Goal: Task Accomplishment & Management: Use online tool/utility

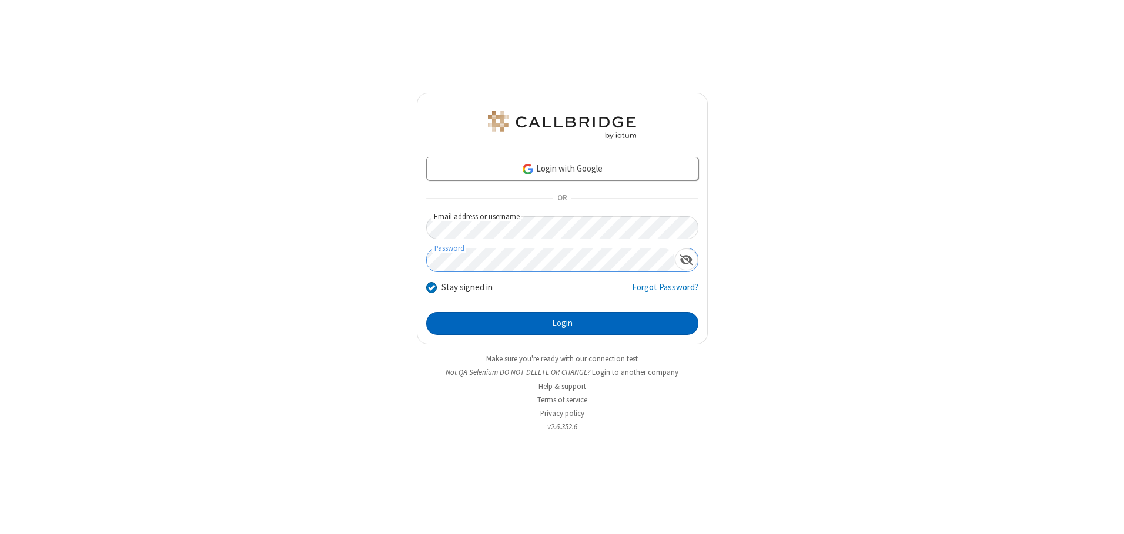
click at [562, 323] on button "Login" at bounding box center [562, 324] width 272 height 24
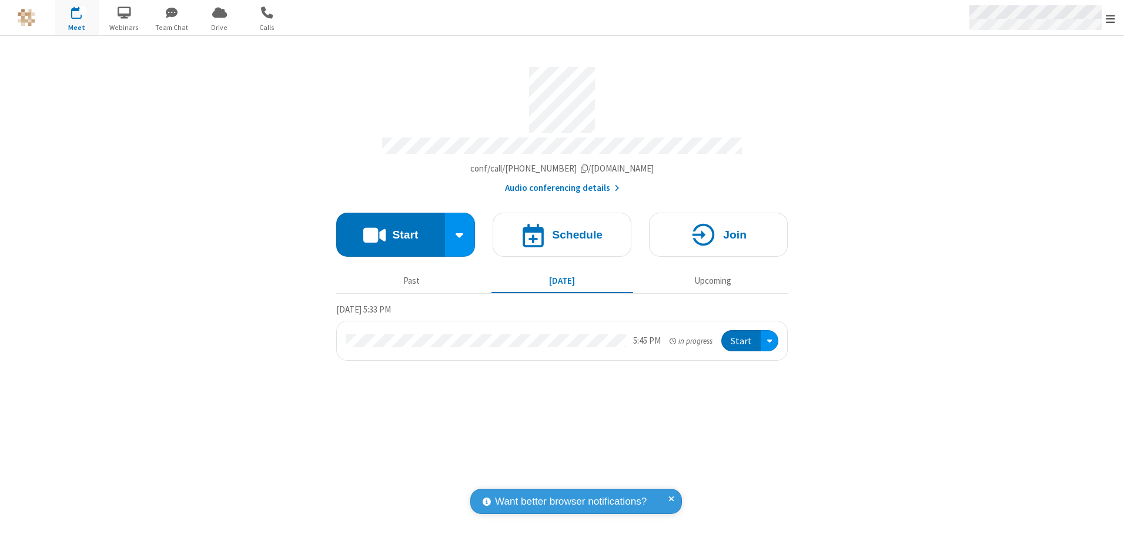
click at [1110, 18] on span "Open menu" at bounding box center [1110, 19] width 9 height 12
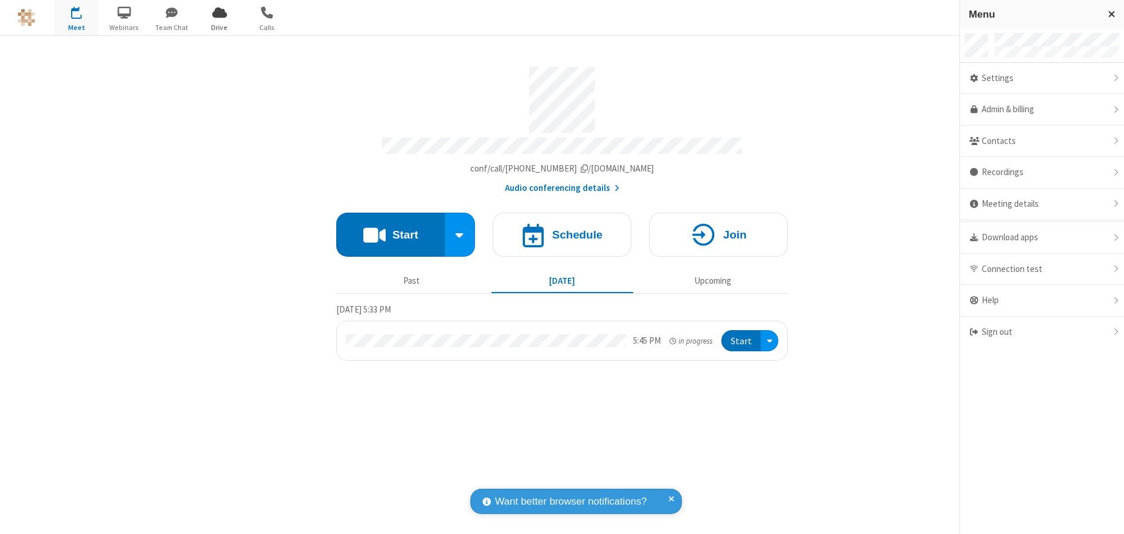
click at [219, 27] on span "Drive" at bounding box center [219, 27] width 44 height 11
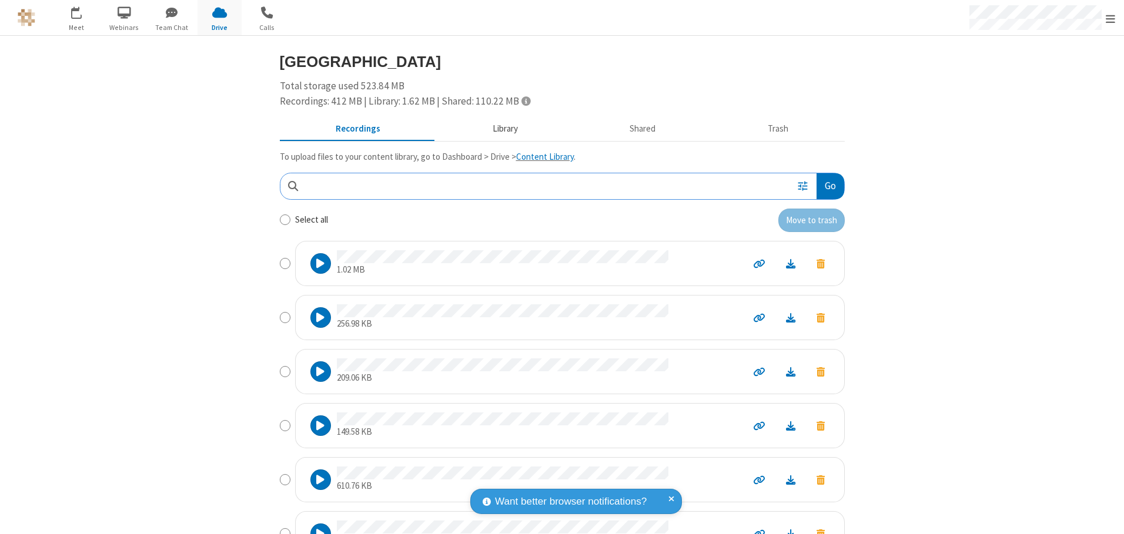
click at [499, 129] on button "Library" at bounding box center [505, 129] width 138 height 22
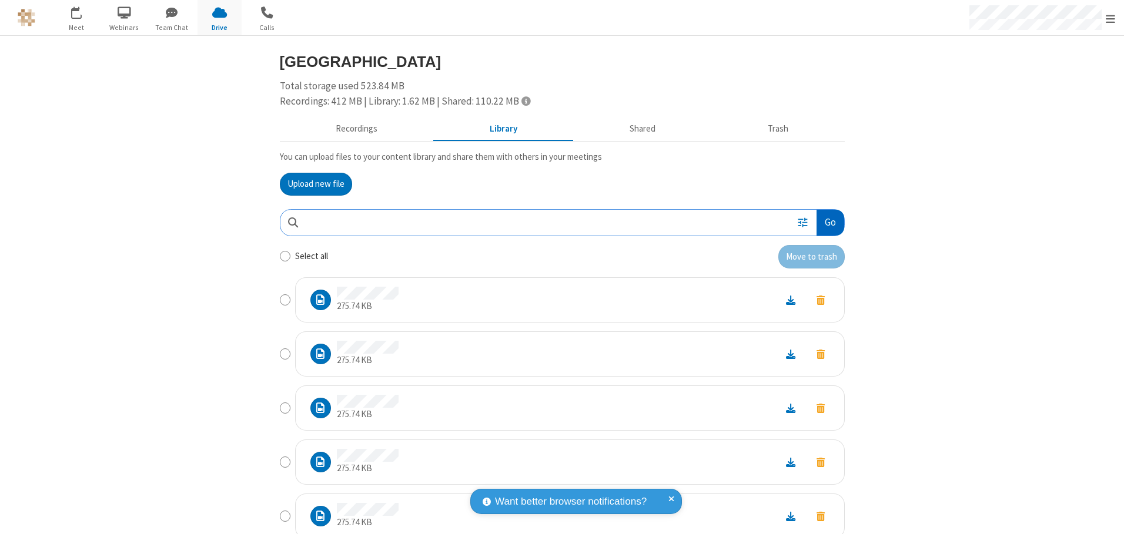
click at [825, 222] on button "Go" at bounding box center [829, 223] width 27 height 26
click at [311, 184] on button "Upload new file" at bounding box center [316, 185] width 72 height 24
